Goal: Task Accomplishment & Management: Complete application form

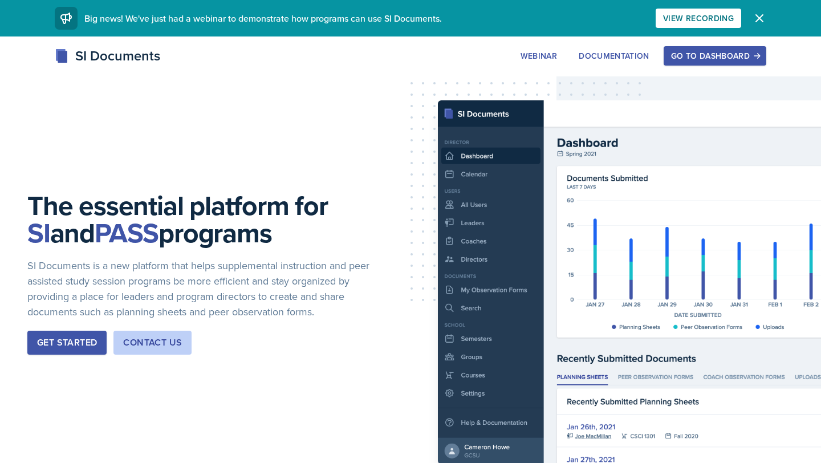
click at [714, 64] on button "Go to Dashboard" at bounding box center [714, 55] width 103 height 19
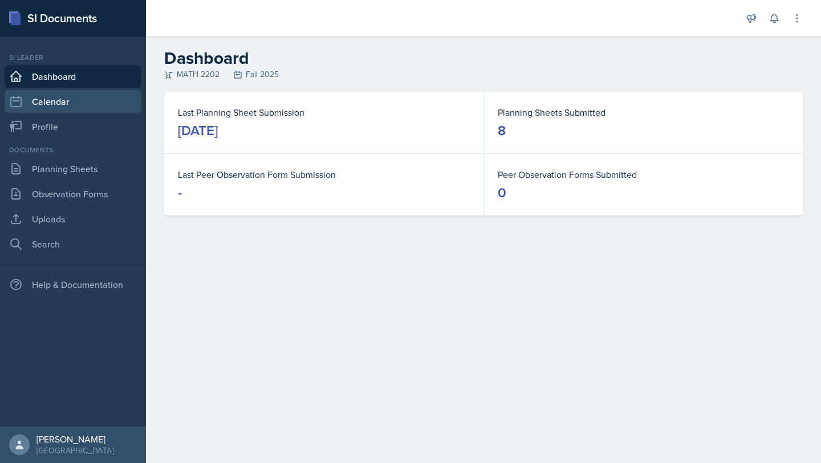
click at [68, 110] on link "Calendar" at bounding box center [73, 101] width 137 height 23
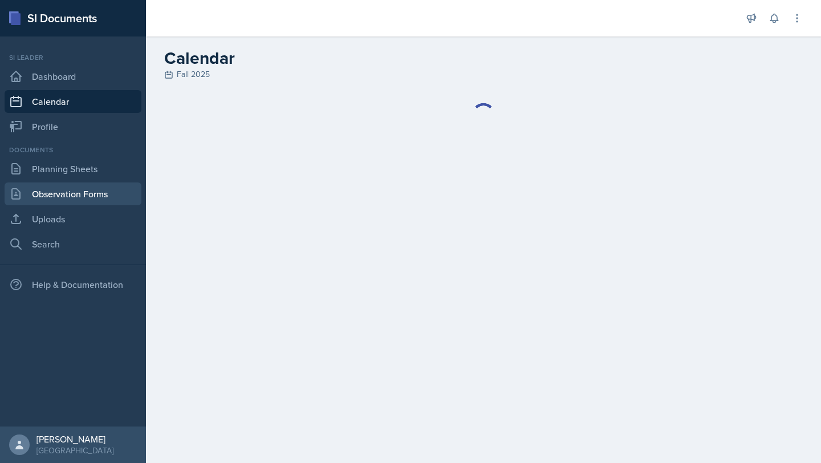
click at [76, 202] on link "Observation Forms" at bounding box center [73, 193] width 137 height 23
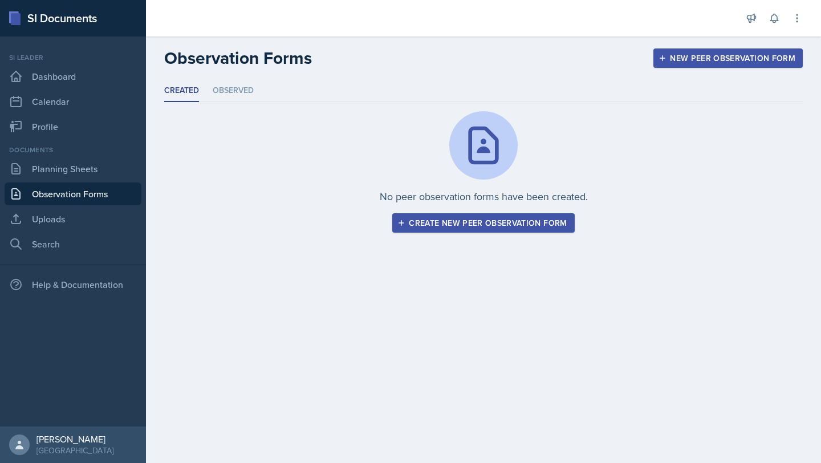
click at [522, 221] on div "Create new peer observation form" at bounding box center [482, 222] width 167 height 9
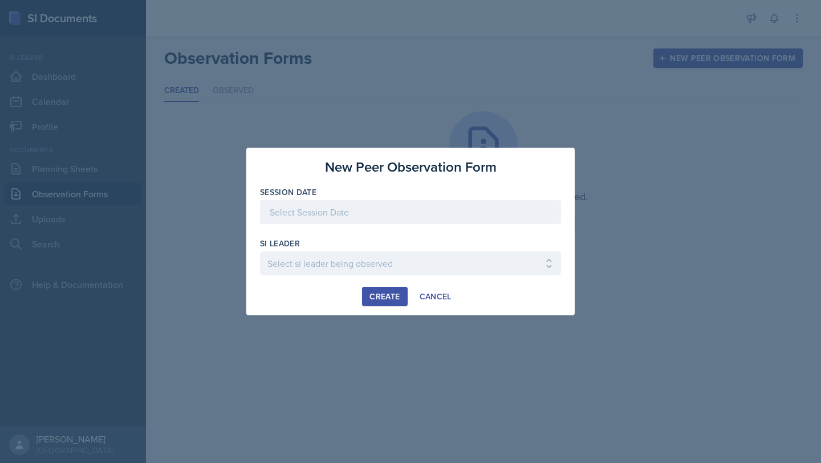
click at [403, 217] on div at bounding box center [410, 212] width 301 height 24
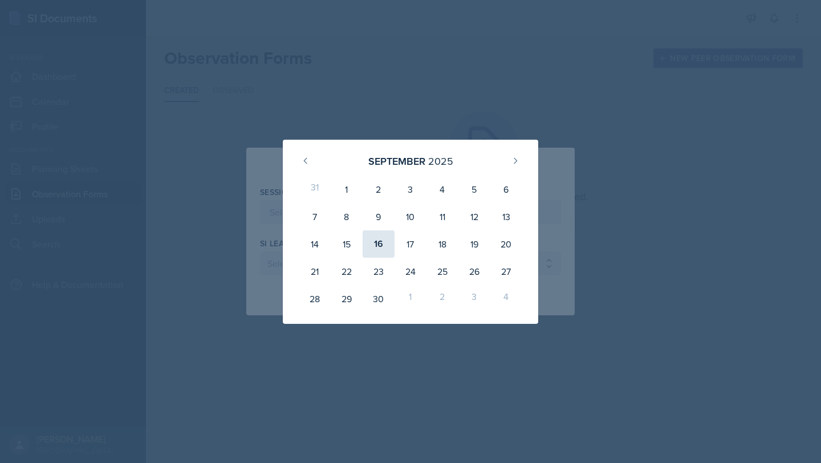
click at [375, 243] on div "16" at bounding box center [378, 243] width 32 height 27
type input "[DATE]"
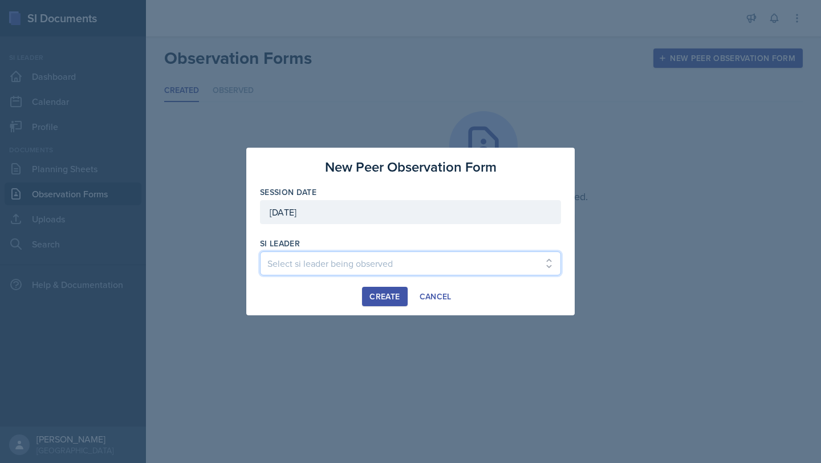
click at [345, 258] on select "Select si leader being observed [PERSON_NAME] / PSYC 2500 / The Phantoms of The…" at bounding box center [410, 263] width 301 height 24
select select "268a27b0-0bce-440f-8a36-0f53b65bdb13"
click at [260, 251] on select "Select si leader being observed [PERSON_NAME] / PSYC 2500 / The Phantoms of The…" at bounding box center [410, 263] width 301 height 24
click at [390, 295] on div "Create" at bounding box center [384, 296] width 30 height 9
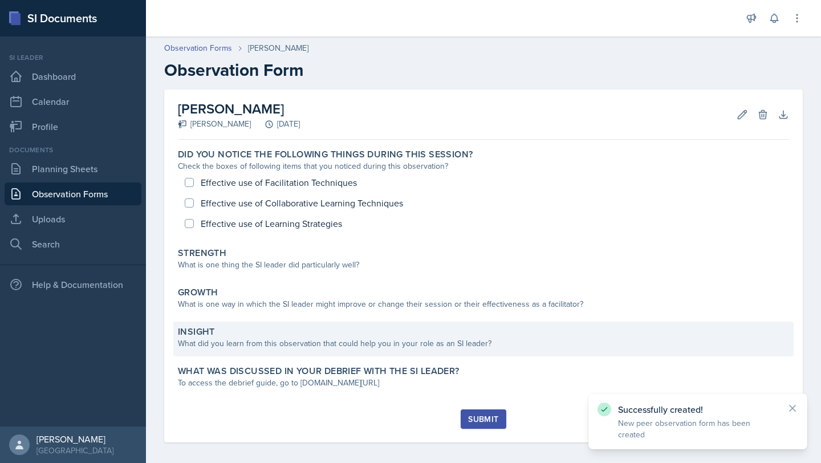
scroll to position [7, 0]
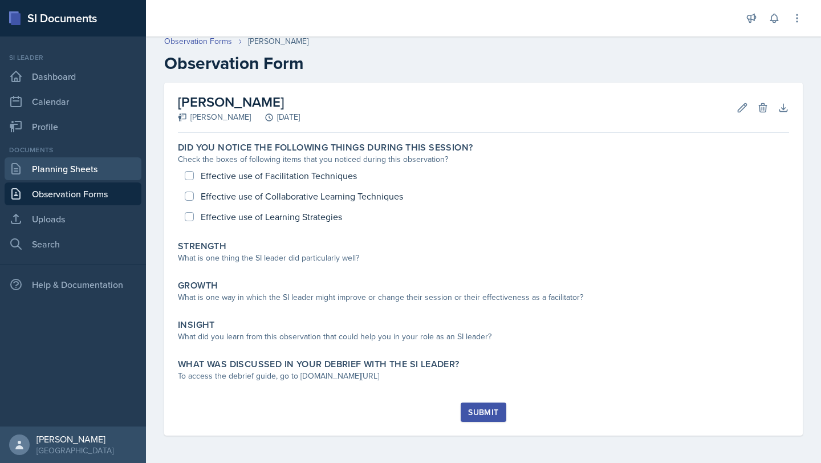
click at [72, 165] on link "Planning Sheets" at bounding box center [73, 168] width 137 height 23
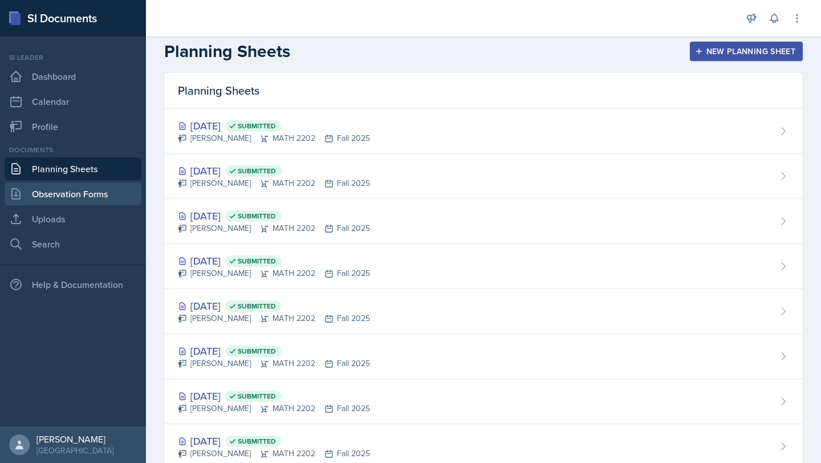
click at [67, 197] on link "Observation Forms" at bounding box center [73, 193] width 137 height 23
